Goal: Find specific page/section: Find specific page/section

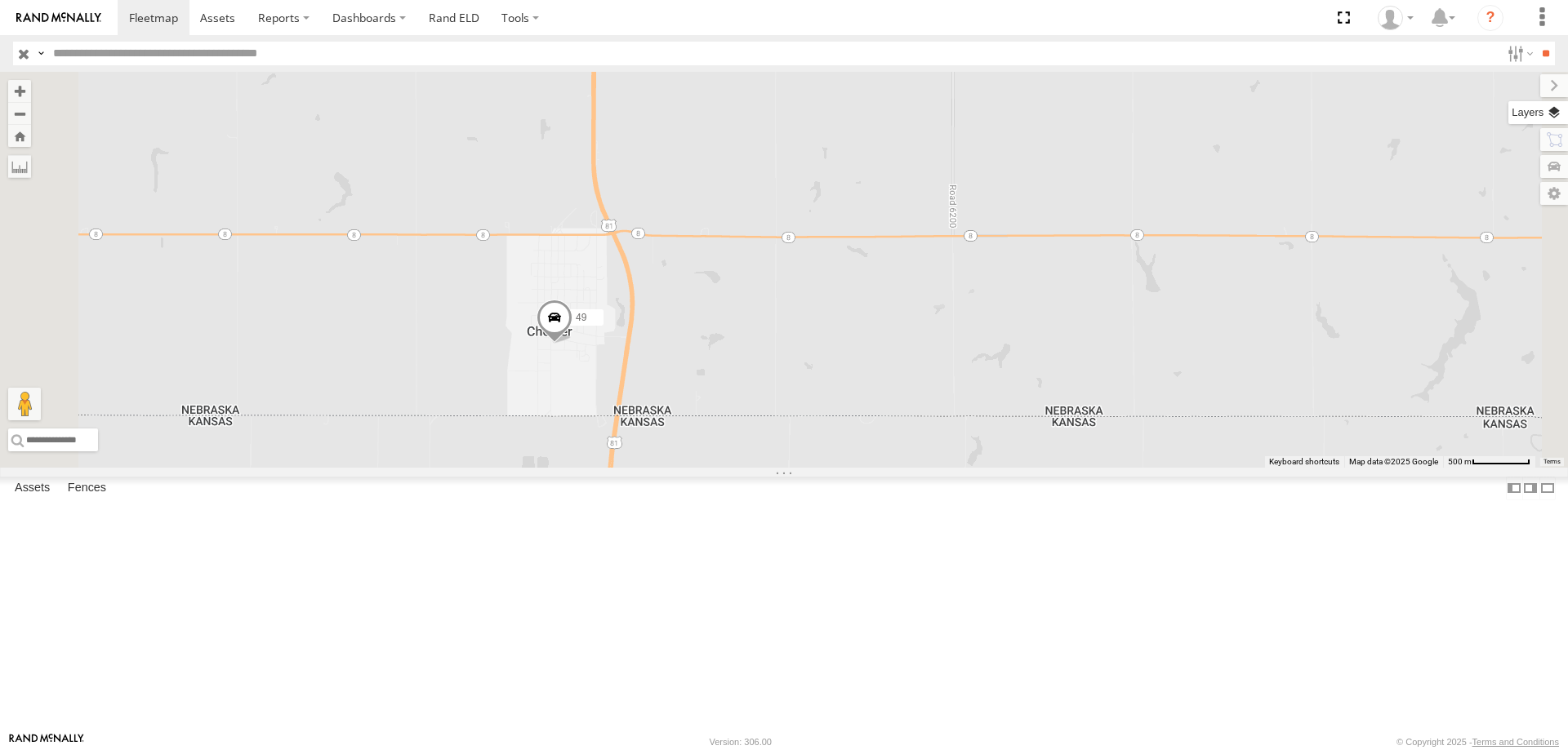
click at [1553, 111] on label at bounding box center [1537, 112] width 59 height 23
click at [0, 0] on span "Basemaps" at bounding box center [0, 0] width 0 height 0
click at [0, 0] on span "Satellite + Roadmap" at bounding box center [0, 0] width 0 height 0
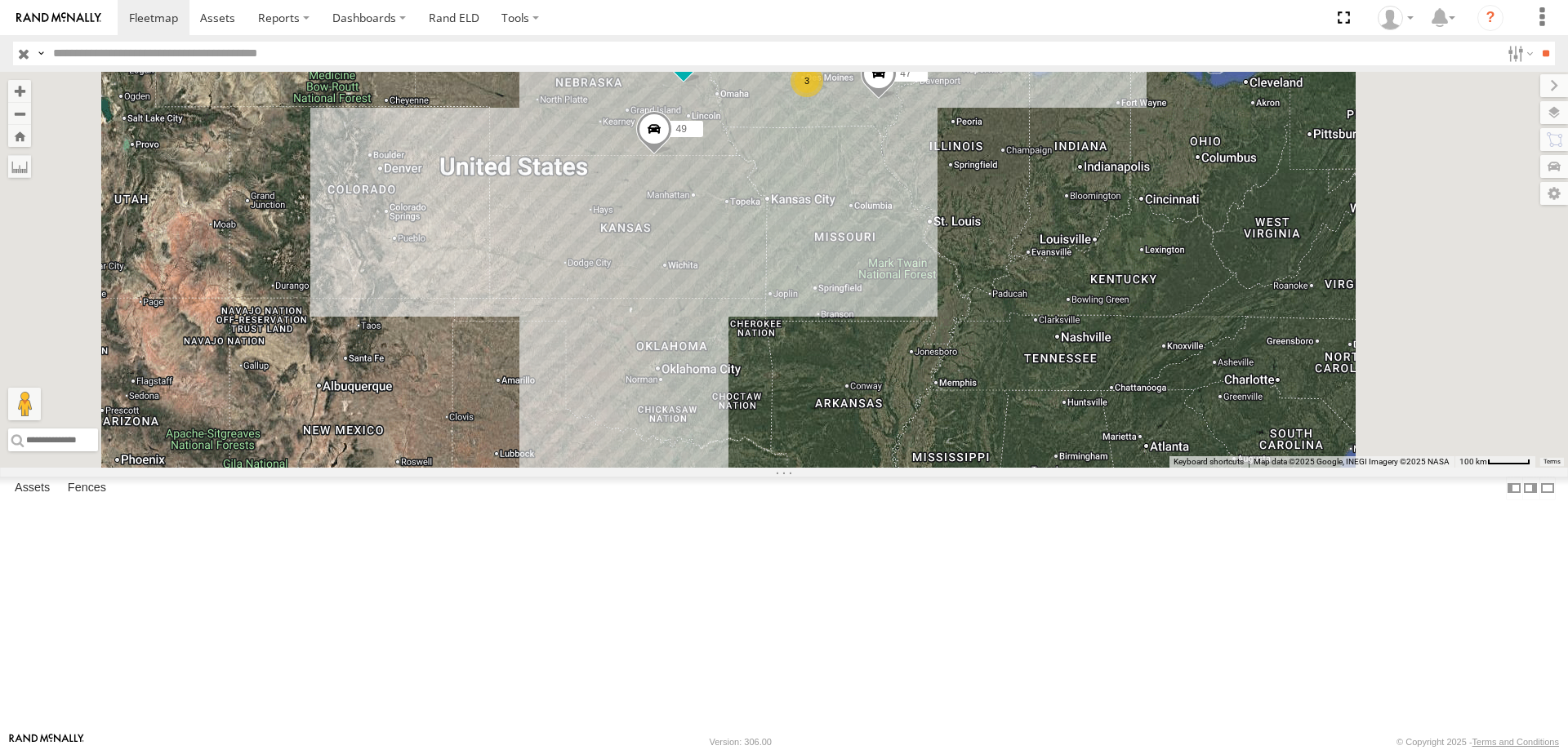
drag, startPoint x: 926, startPoint y: 487, endPoint x: 898, endPoint y: 341, distance: 148.7
click at [898, 341] on div "49 0055 48 47 545 3" at bounding box center [784, 270] width 1568 height 396
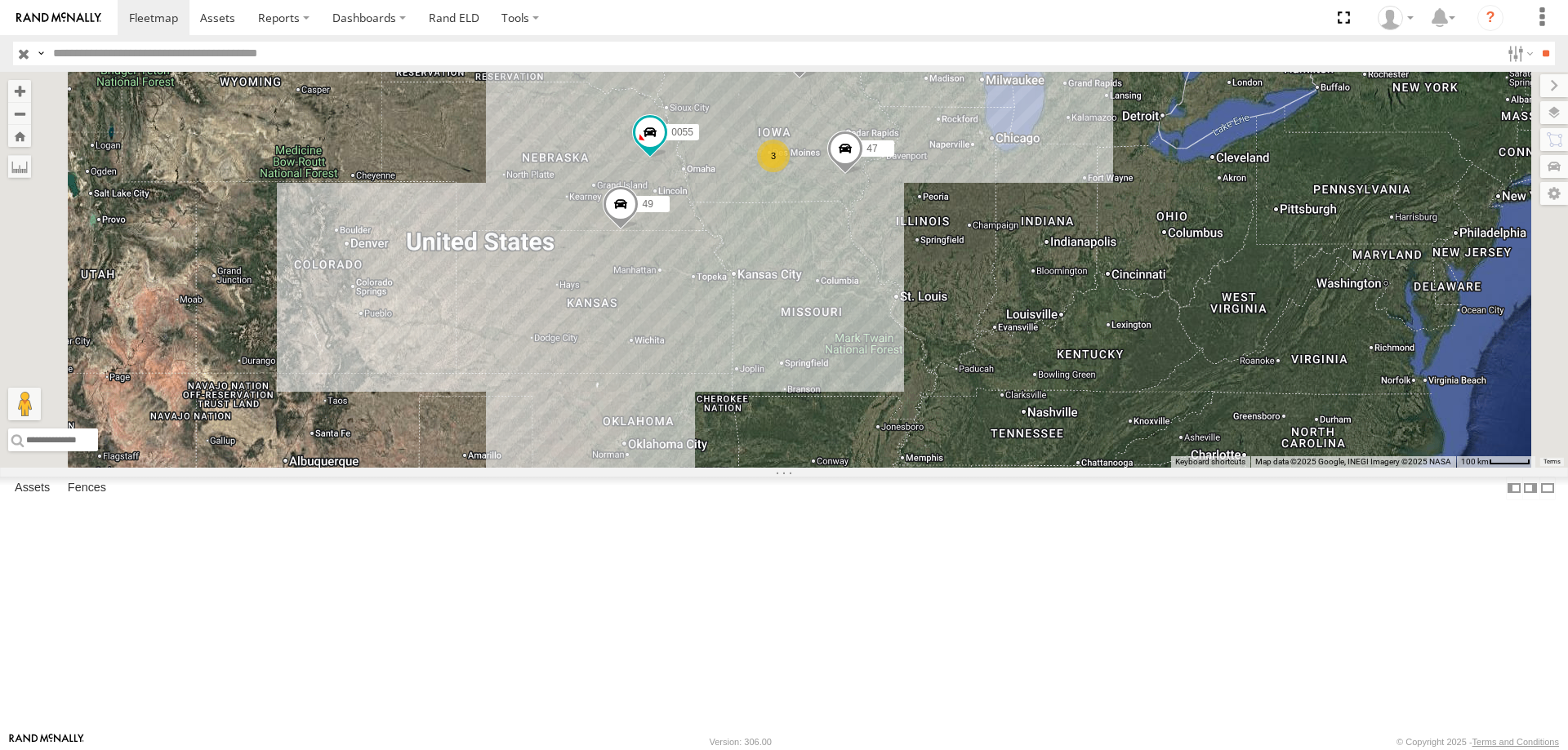
drag, startPoint x: 973, startPoint y: 157, endPoint x: 893, endPoint y: 347, distance: 206.2
click at [893, 347] on div "49 0055 48 47 545 3" at bounding box center [784, 270] width 1568 height 396
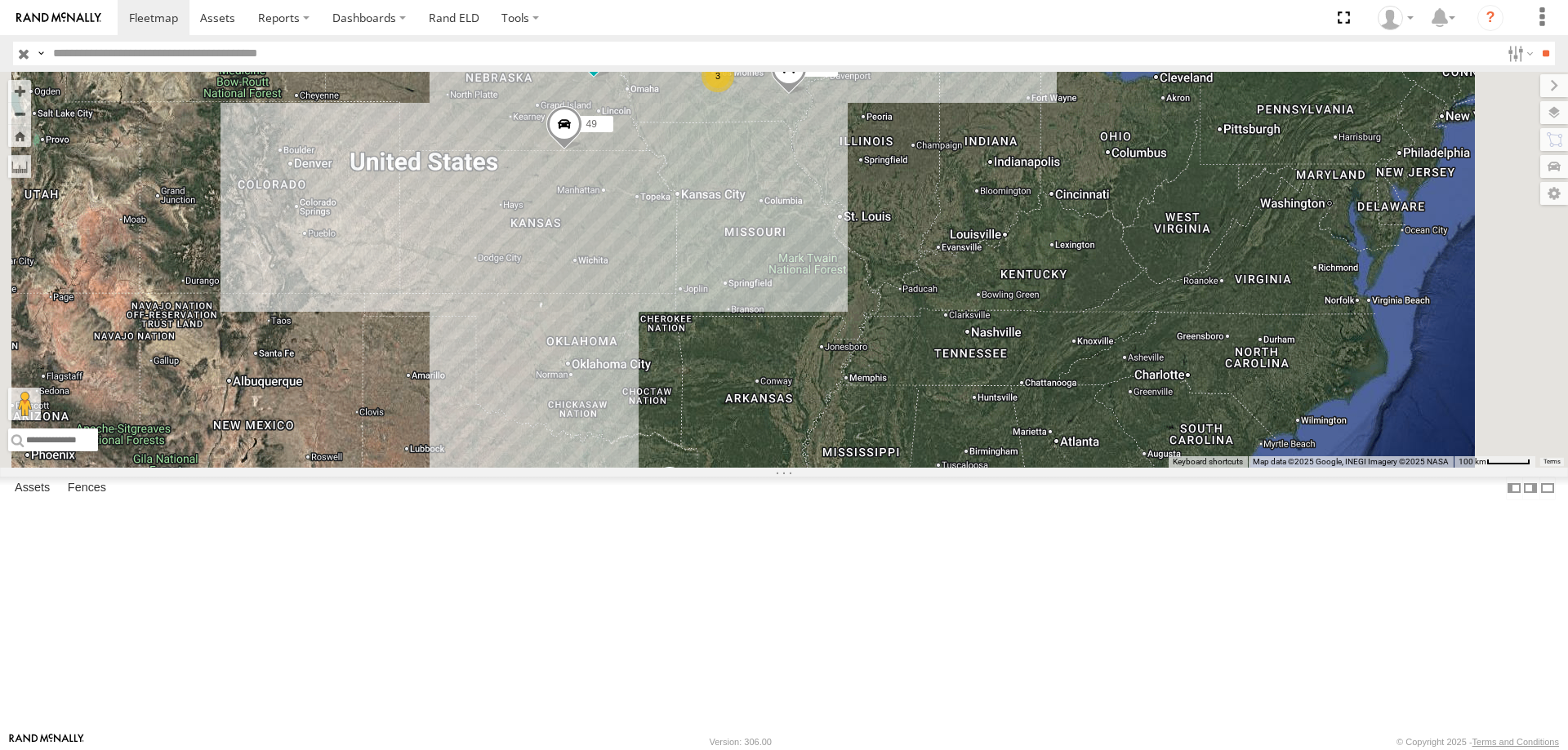
drag, startPoint x: 947, startPoint y: 609, endPoint x: 931, endPoint y: 376, distance: 233.5
click at [931, 376] on div "49 0055 48 47 545 3" at bounding box center [784, 270] width 1568 height 396
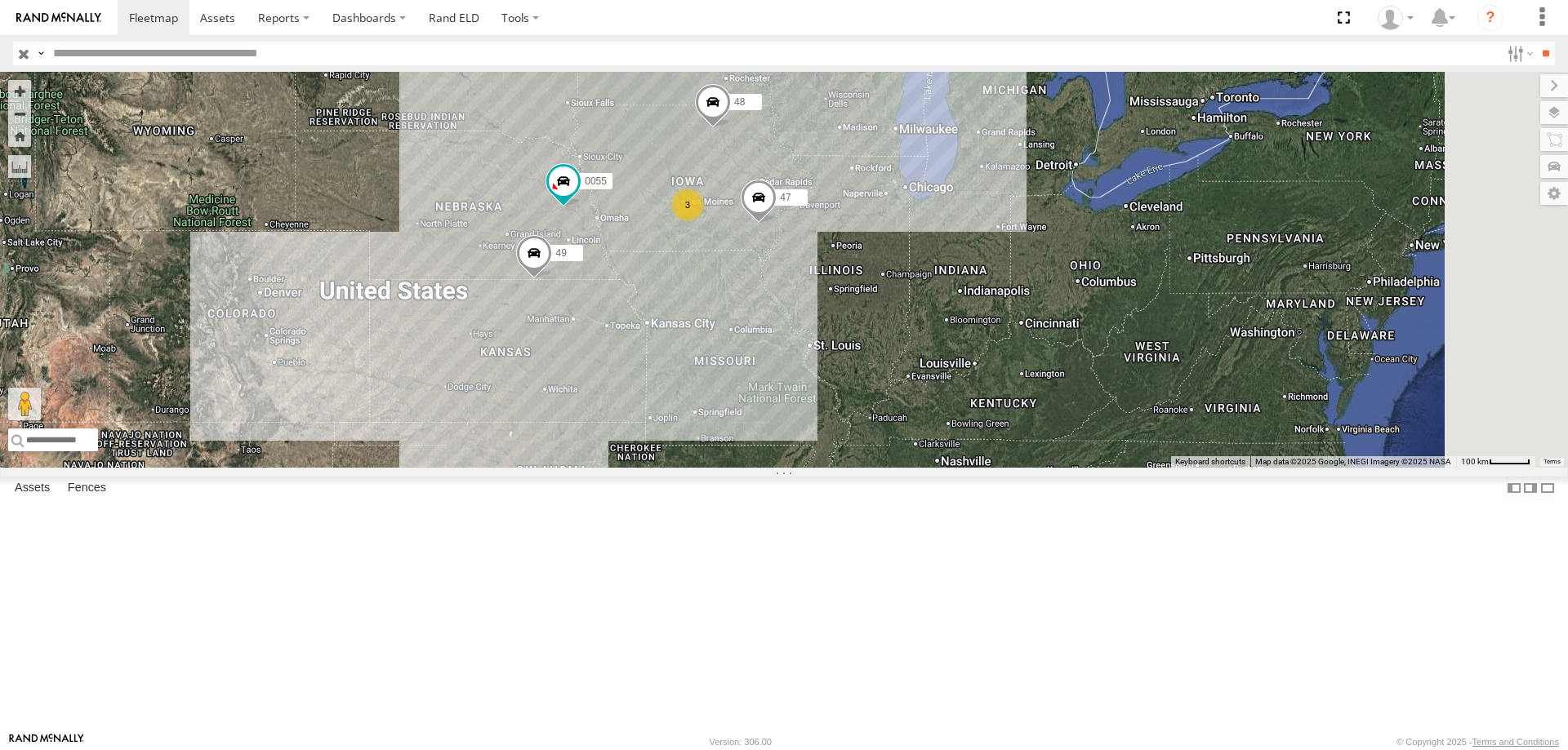
drag, startPoint x: 942, startPoint y: 374, endPoint x: 903, endPoint y: 547, distance: 177.3
click at [903, 468] on div "49 0055 48 47 545 3" at bounding box center [784, 270] width 1568 height 396
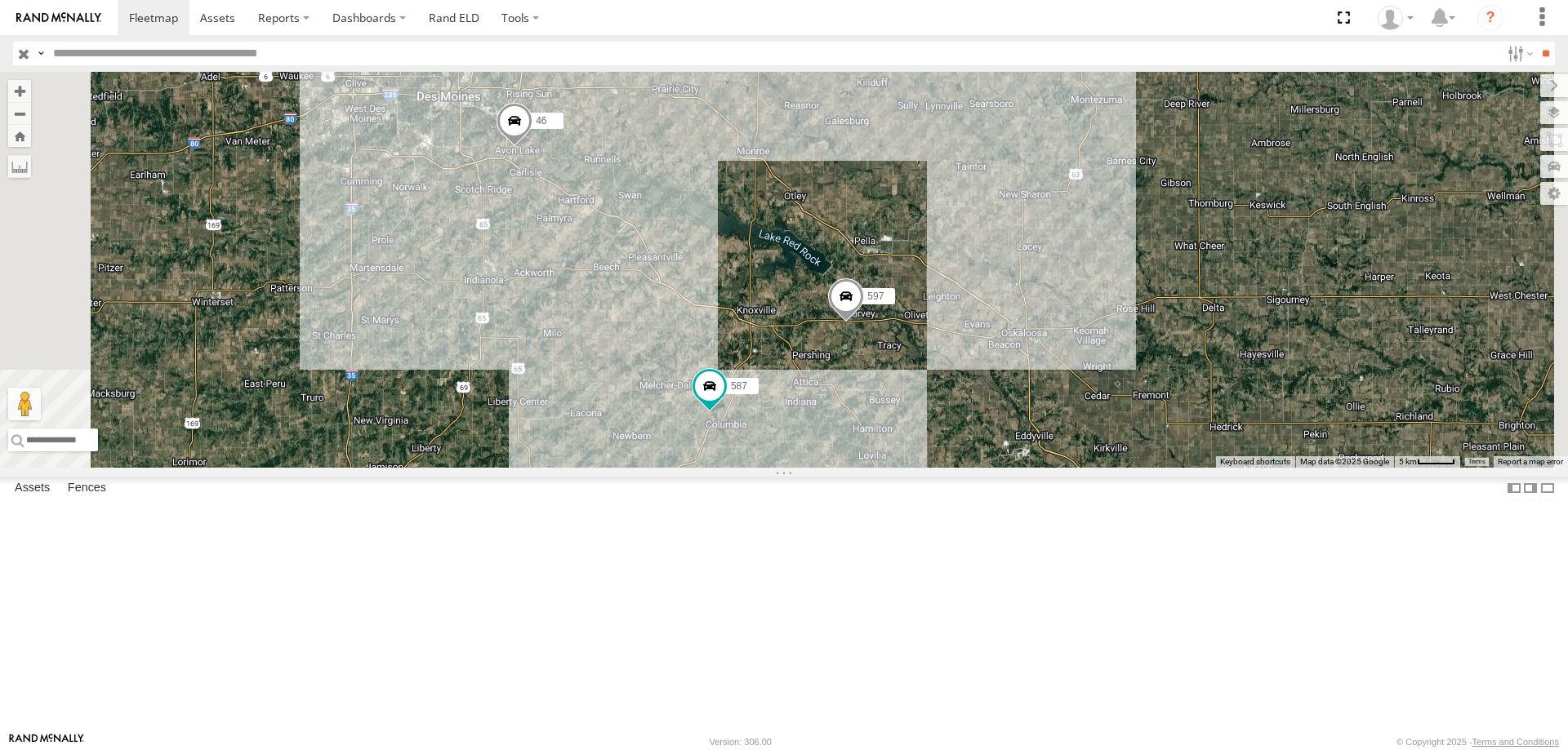
drag, startPoint x: 1004, startPoint y: 490, endPoint x: 945, endPoint y: 337, distance: 164.0
click at [945, 337] on div "49 0055 48 47 545 46 597 587" at bounding box center [784, 270] width 1568 height 396
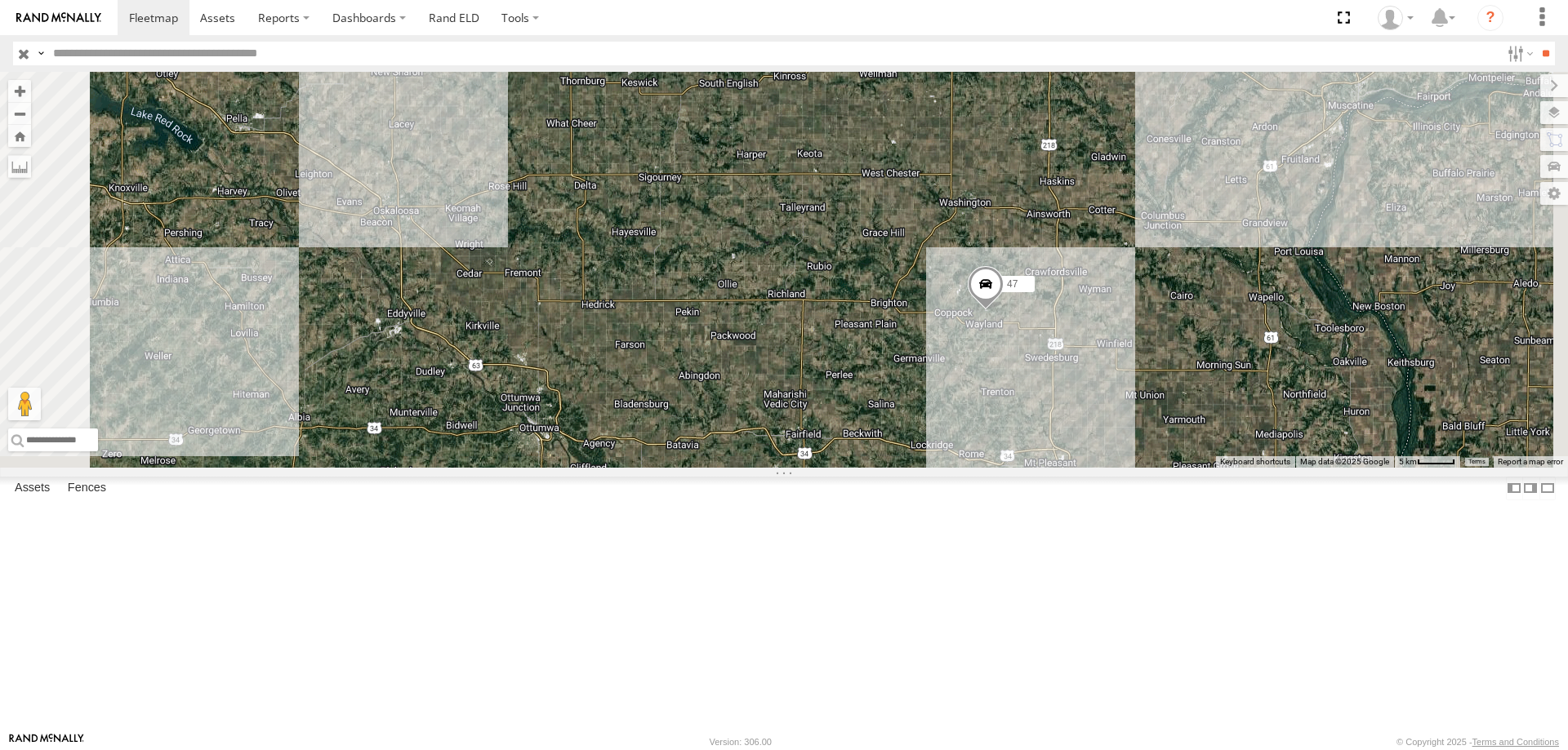
click at [703, 329] on div "46 47 48" at bounding box center [784, 270] width 1568 height 396
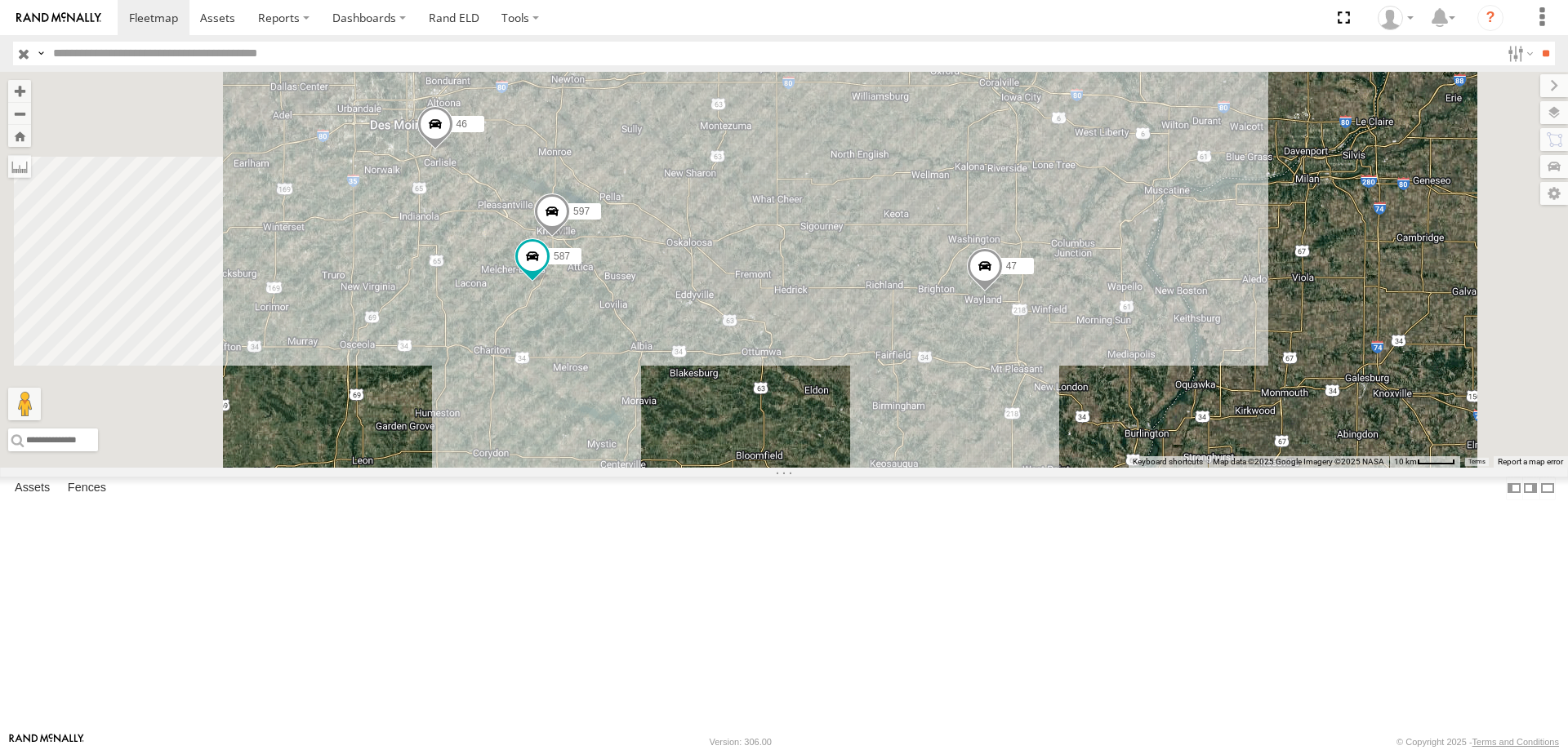
drag, startPoint x: 811, startPoint y: 287, endPoint x: 896, endPoint y: 328, distance: 94.4
click at [896, 328] on div "47 46 597 587" at bounding box center [784, 270] width 1568 height 396
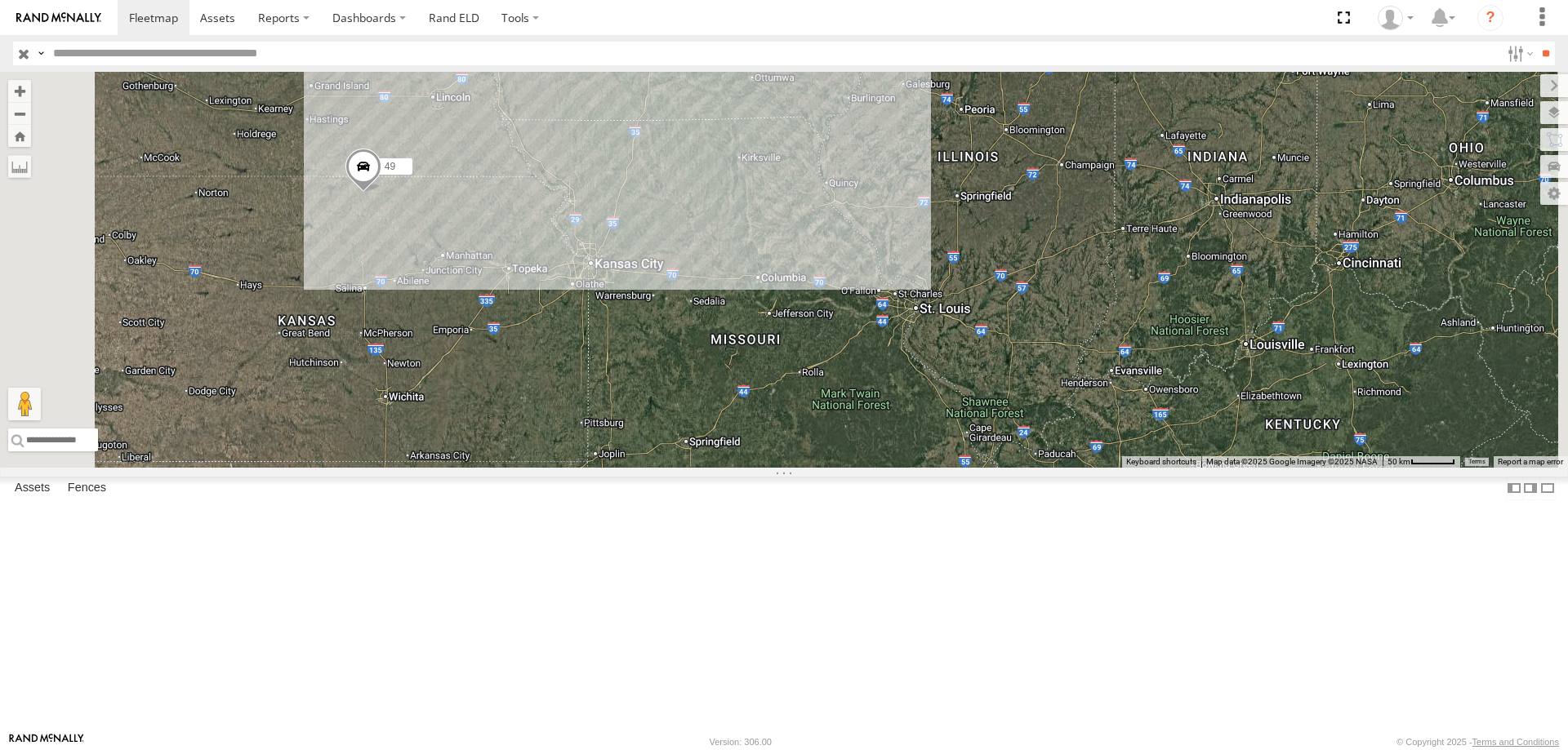
drag, startPoint x: 565, startPoint y: 448, endPoint x: 703, endPoint y: 301, distance: 201.6
click at [703, 301] on div "0055 48 47 49 587 2" at bounding box center [784, 270] width 1568 height 396
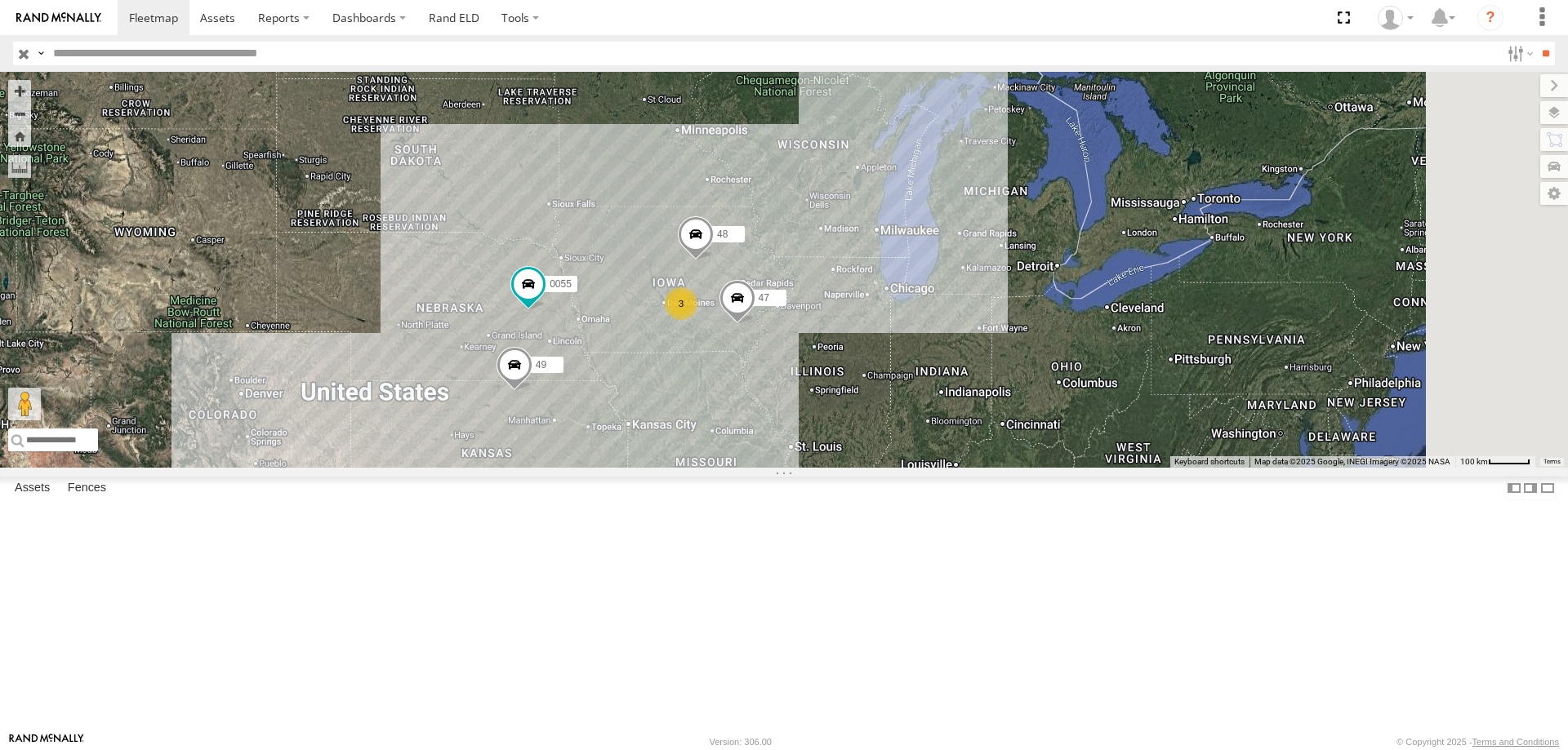
drag, startPoint x: 1011, startPoint y: 310, endPoint x: 939, endPoint y: 485, distance: 189.2
click at [939, 468] on div "0055 48 47 49 545 3" at bounding box center [784, 270] width 1568 height 396
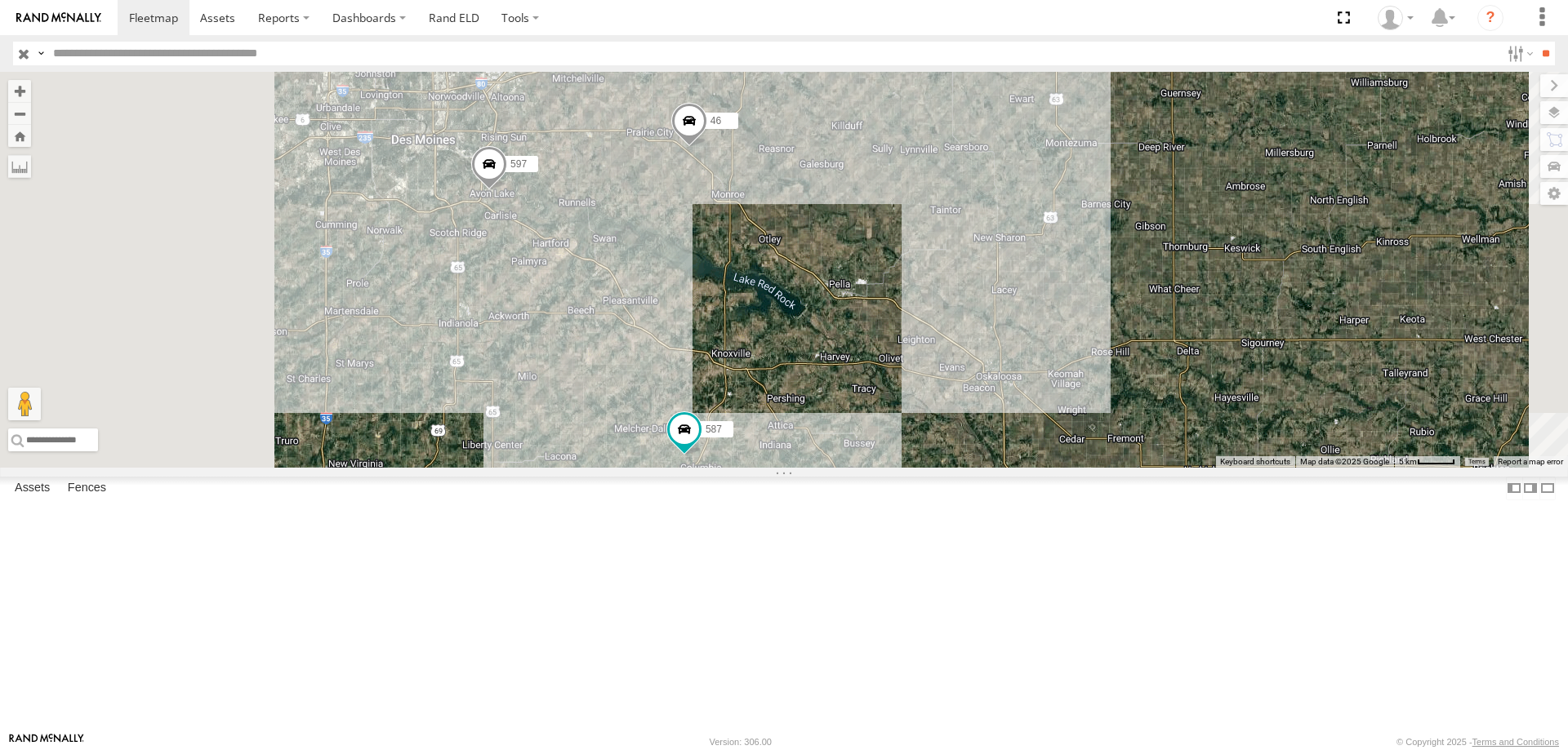
drag, startPoint x: 787, startPoint y: 367, endPoint x: 853, endPoint y: 387, distance: 69.0
click at [853, 387] on div "0055 48 47 49 545 46 597 587" at bounding box center [784, 270] width 1568 height 396
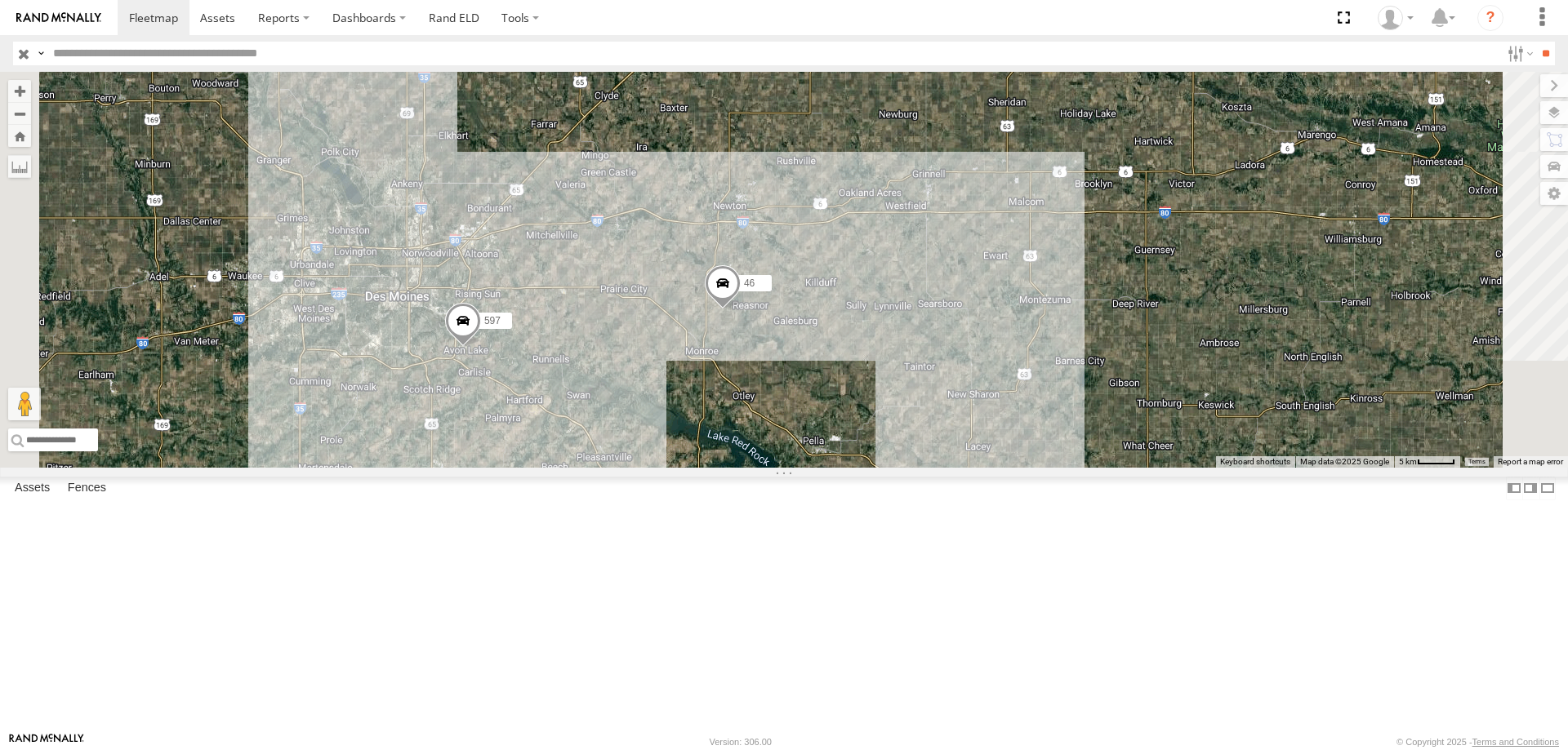
click at [481, 347] on span at bounding box center [463, 325] width 36 height 44
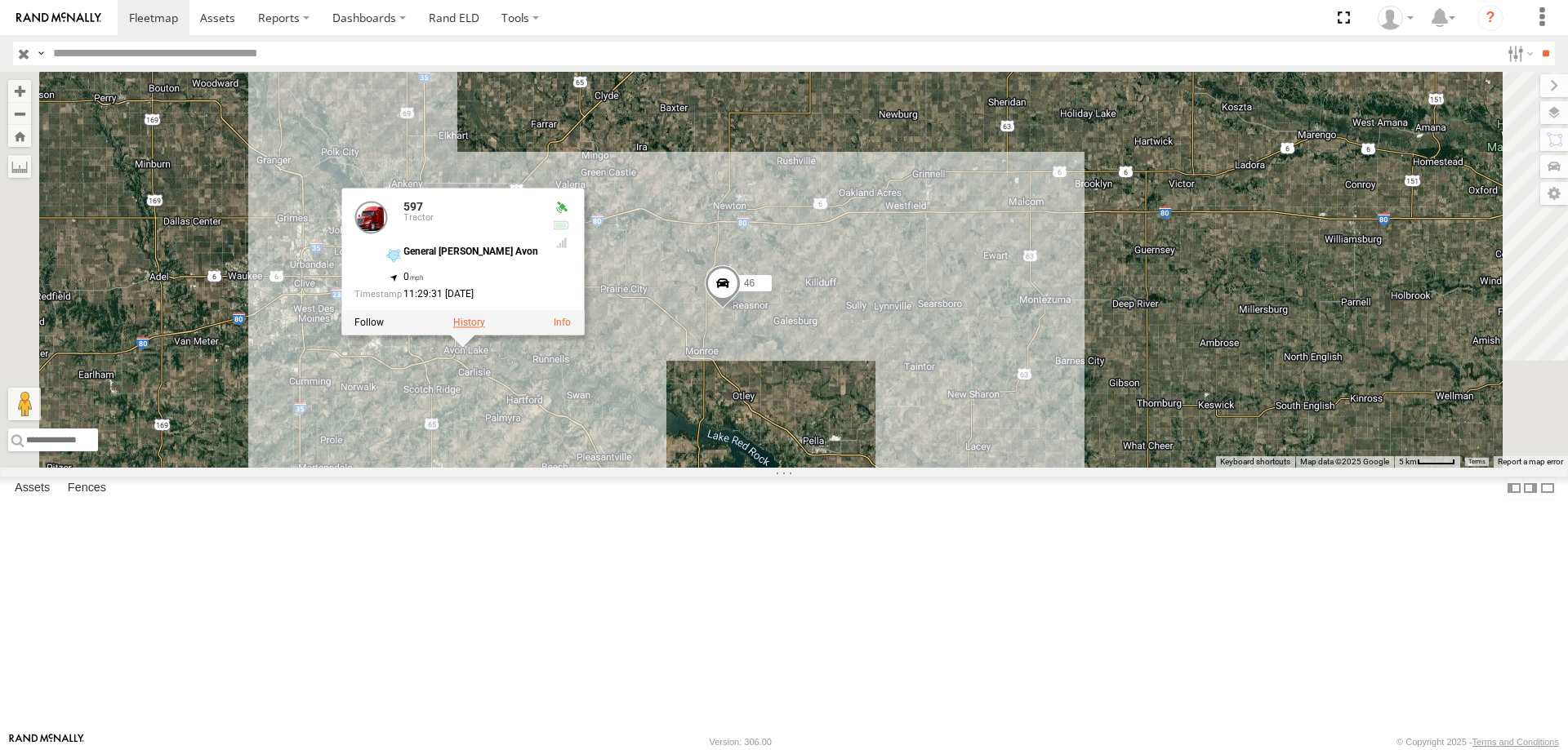
click at [485, 328] on label at bounding box center [469, 322] width 32 height 11
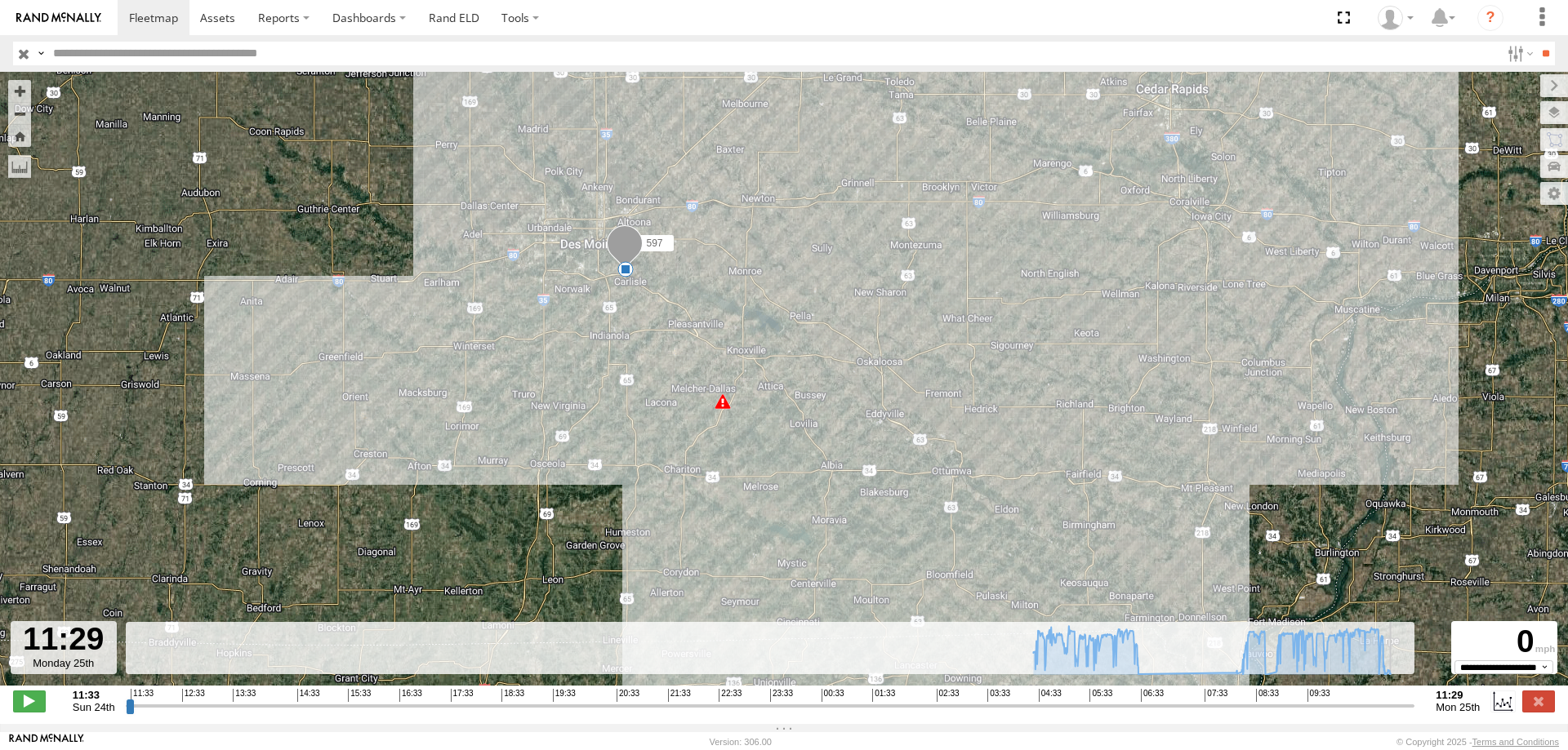
drag, startPoint x: 130, startPoint y: 714, endPoint x: 1451, endPoint y: 679, distance: 1321.5
type input "**********"
click at [1415, 698] on input "range" at bounding box center [770, 706] width 1289 height 16
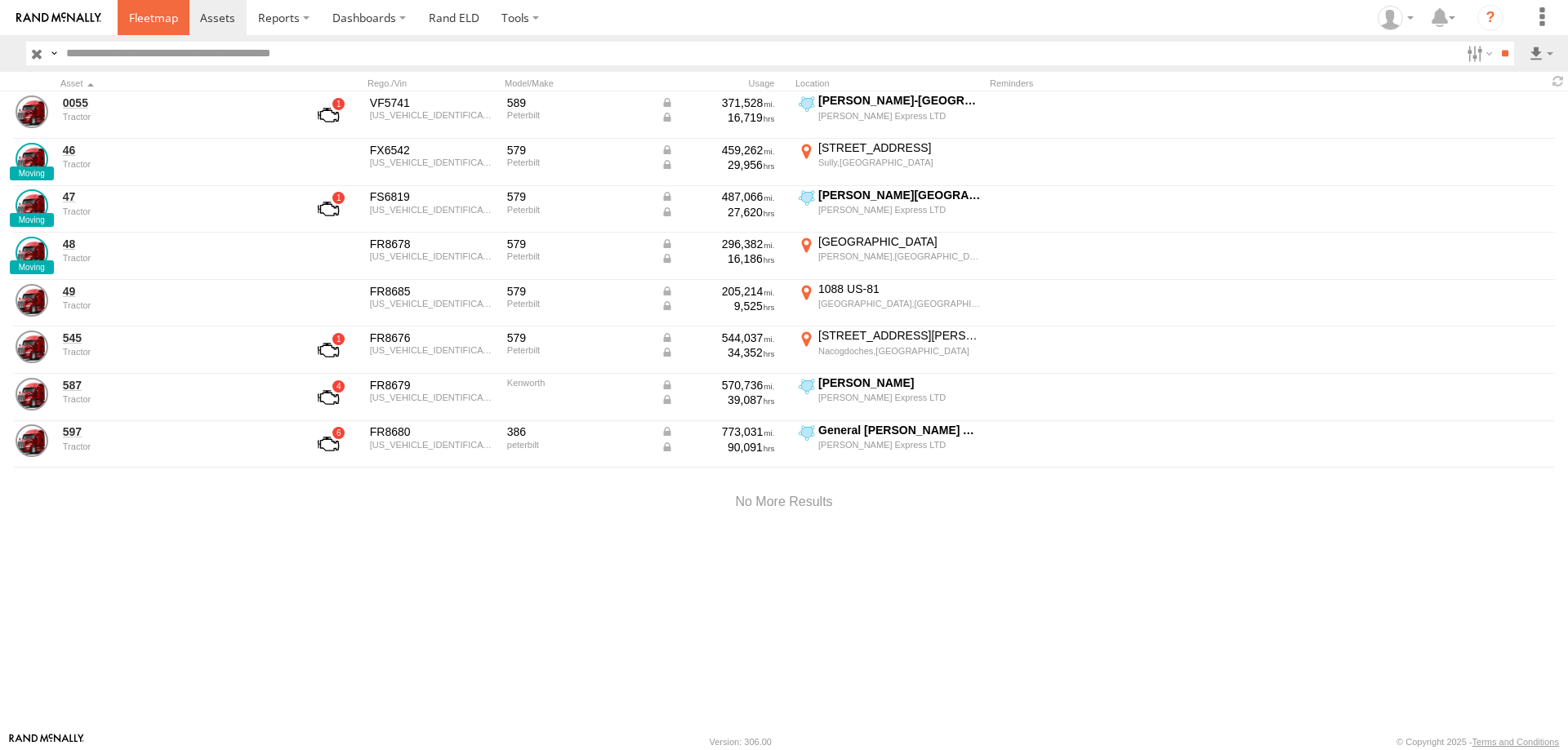
click at [151, 29] on link at bounding box center [153, 18] width 72 height 35
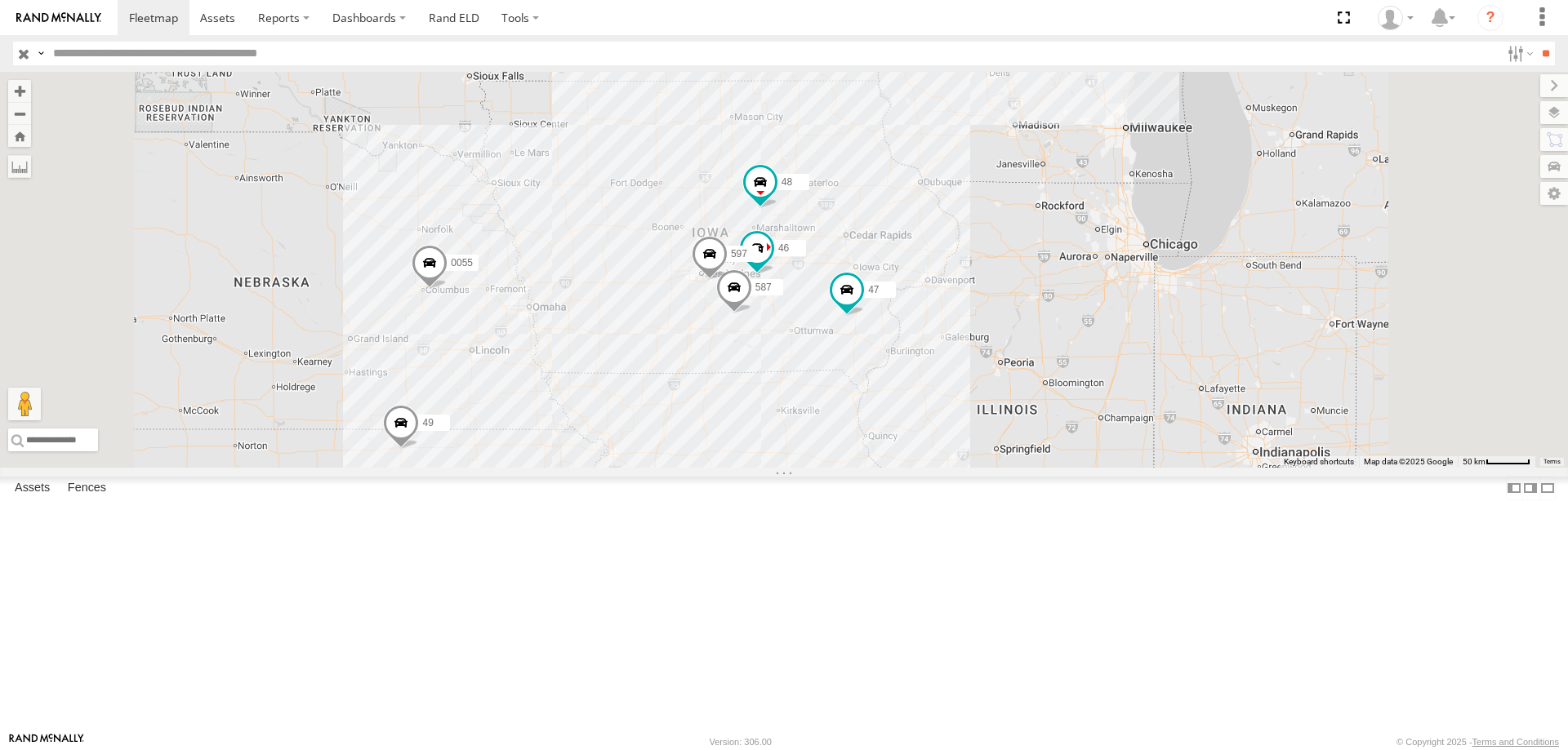
click at [985, 442] on div "545 0055 47 49 587 48 46 597" at bounding box center [784, 270] width 1568 height 396
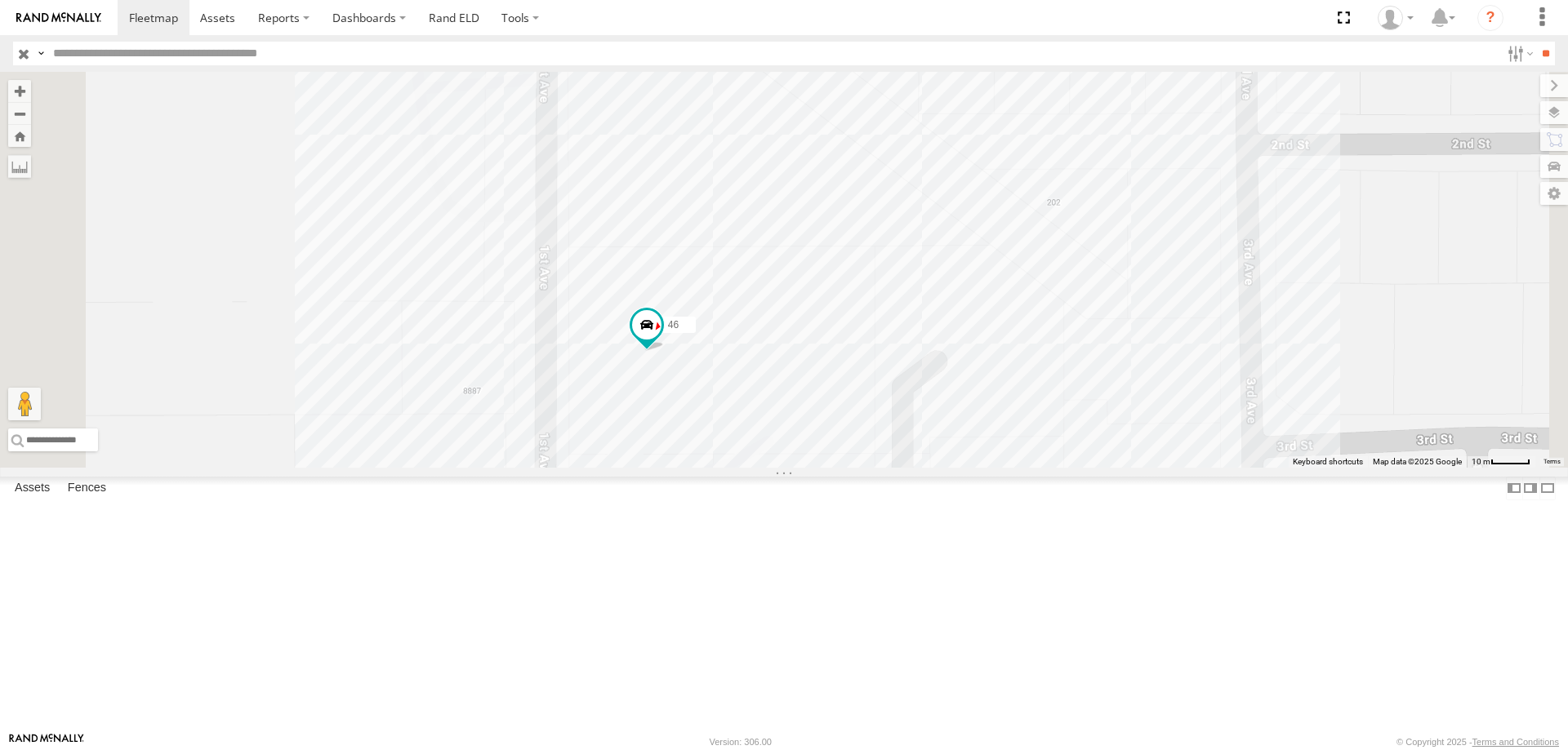
click at [1558, 126] on div "545 0055 47 49 587 48 46 597" at bounding box center [784, 270] width 1568 height 396
click at [1553, 120] on label at bounding box center [1537, 112] width 59 height 23
click at [0, 0] on span "Overlays" at bounding box center [0, 0] width 0 height 0
click at [0, 0] on span "Basemaps" at bounding box center [0, 0] width 0 height 0
click at [0, 0] on span "Satellite + Roadmap" at bounding box center [0, 0] width 0 height 0
